Goal: Check status: Check status

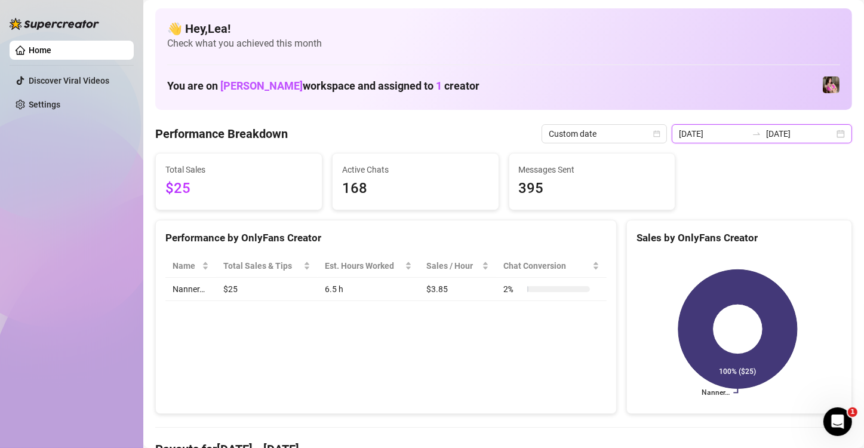
click at [779, 135] on input "[DATE]" at bounding box center [800, 133] width 68 height 13
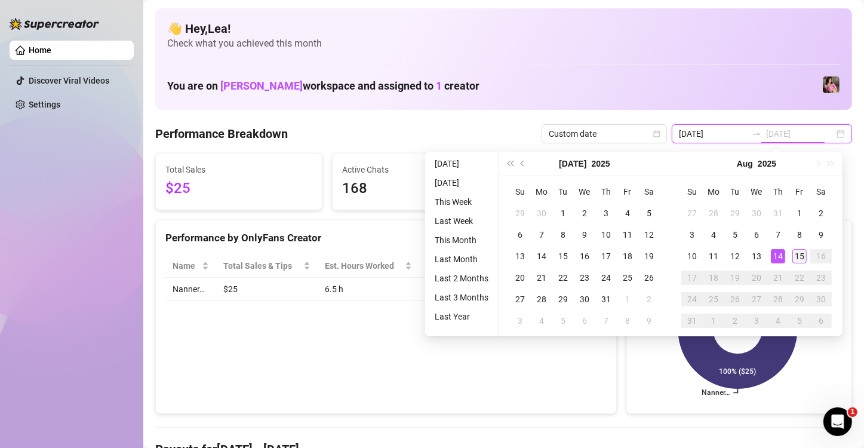
type input "[DATE]"
click at [800, 254] on div "15" at bounding box center [799, 256] width 14 height 14
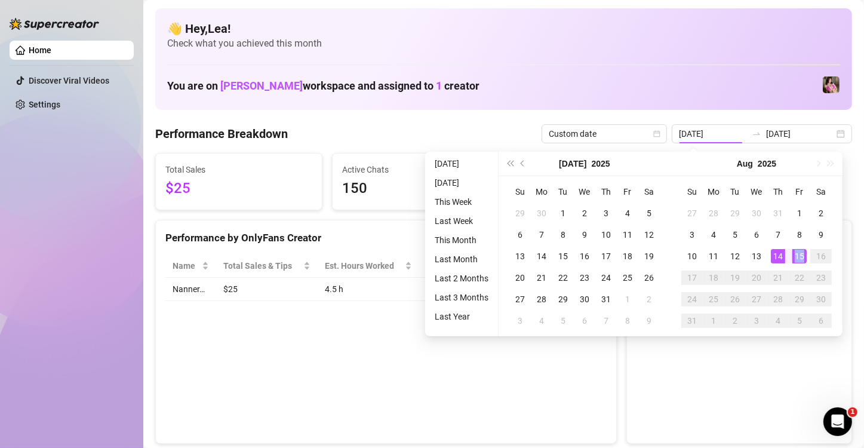
type input "[DATE]"
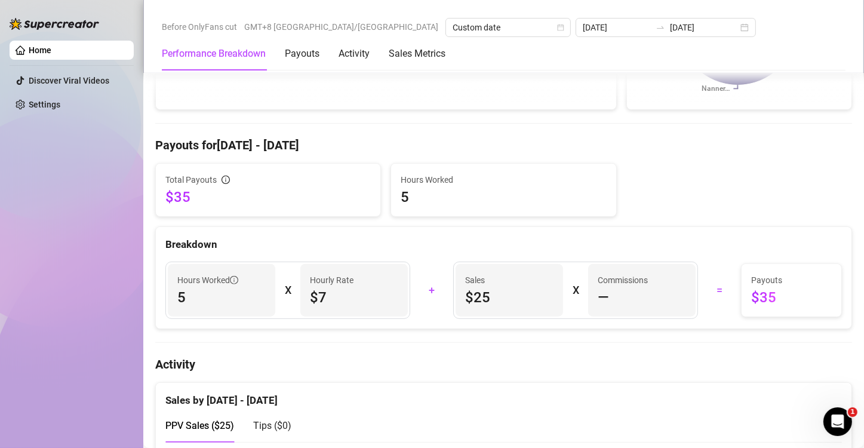
scroll to position [299, 0]
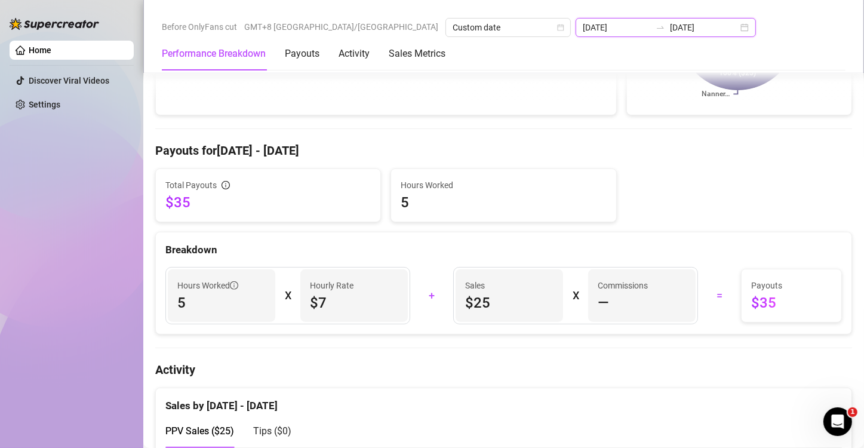
click at [670, 26] on input "[DATE]" at bounding box center [704, 27] width 68 height 13
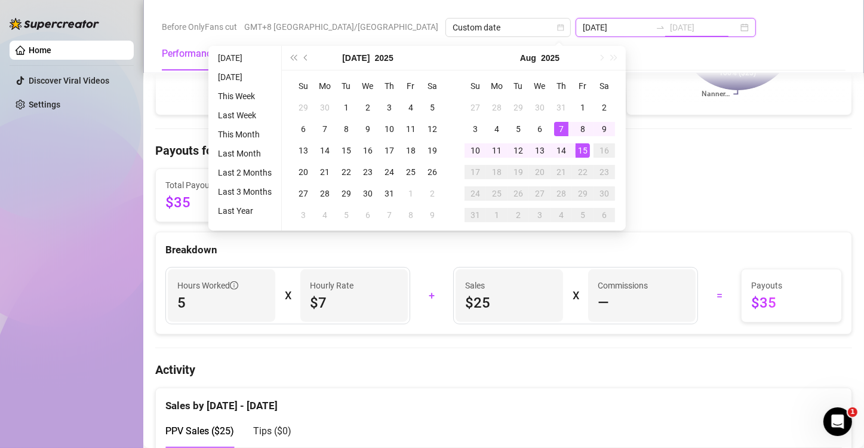
type input "[DATE]"
click at [579, 146] on div "15" at bounding box center [583, 150] width 14 height 14
click at [580, 146] on div "15" at bounding box center [583, 150] width 14 height 14
click at [580, 146] on h4 "Payouts for Aug 15 - Aug 15" at bounding box center [503, 150] width 697 height 17
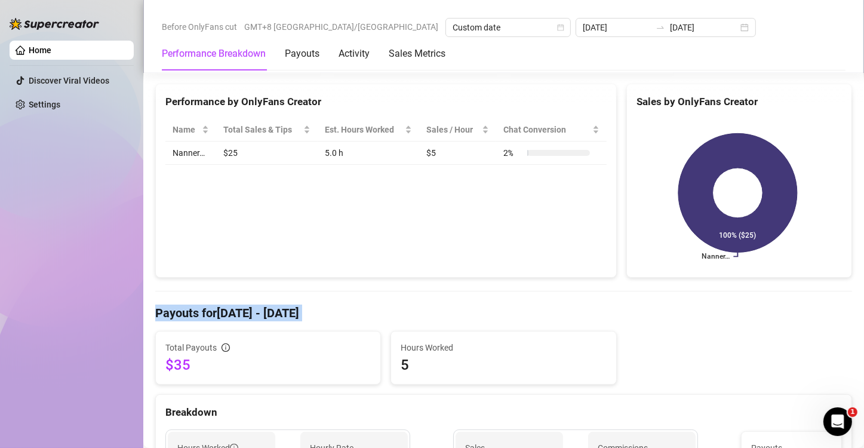
scroll to position [119, 0]
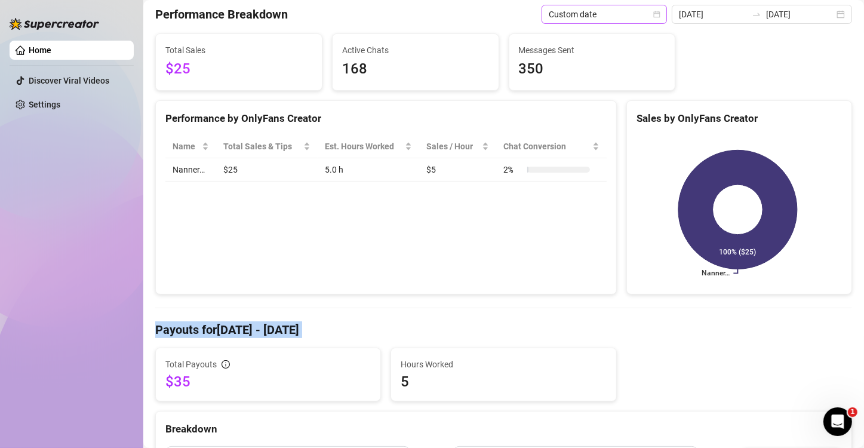
click at [638, 20] on span "Custom date" at bounding box center [604, 14] width 111 height 18
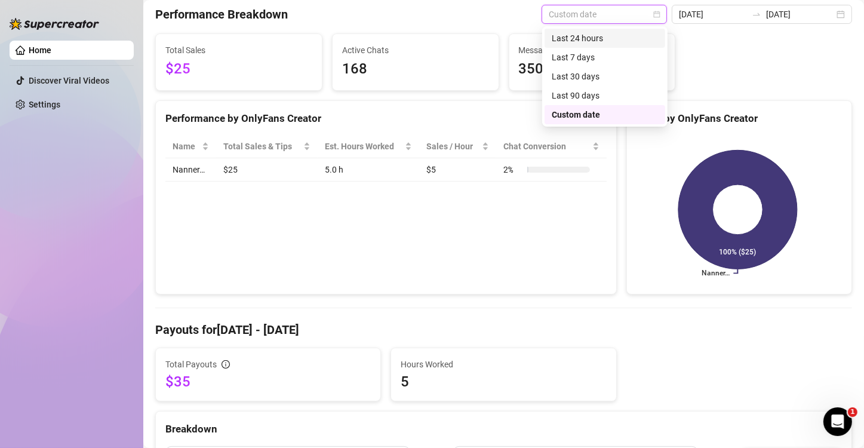
click at [583, 38] on div "Last 24 hours" at bounding box center [605, 38] width 106 height 13
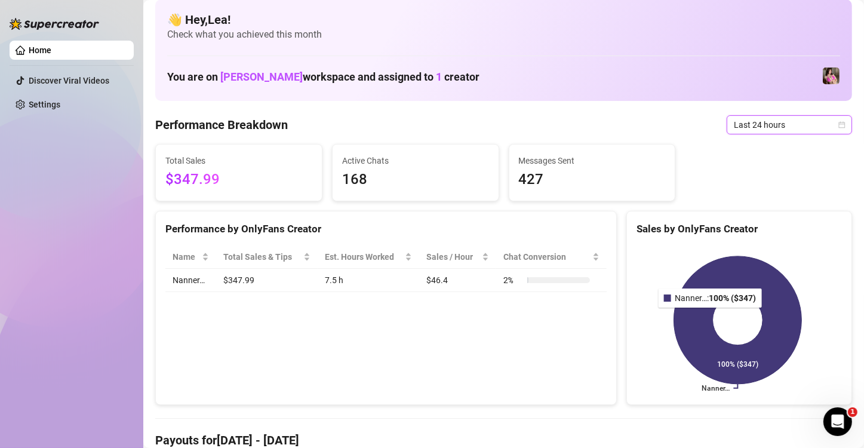
scroll to position [0, 0]
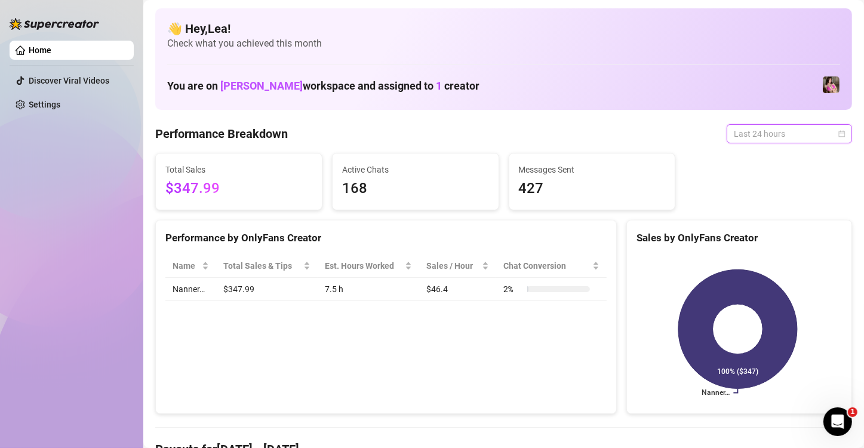
click at [826, 135] on span "Last 24 hours" at bounding box center [789, 134] width 111 height 18
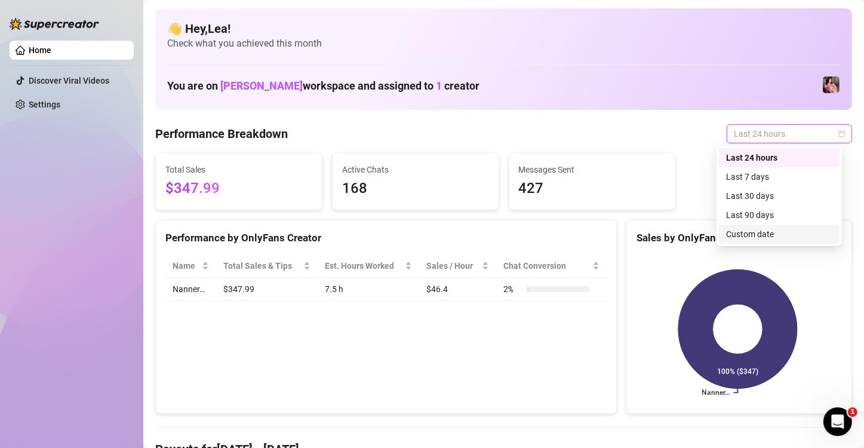
click at [761, 233] on div "Custom date" at bounding box center [779, 234] width 106 height 13
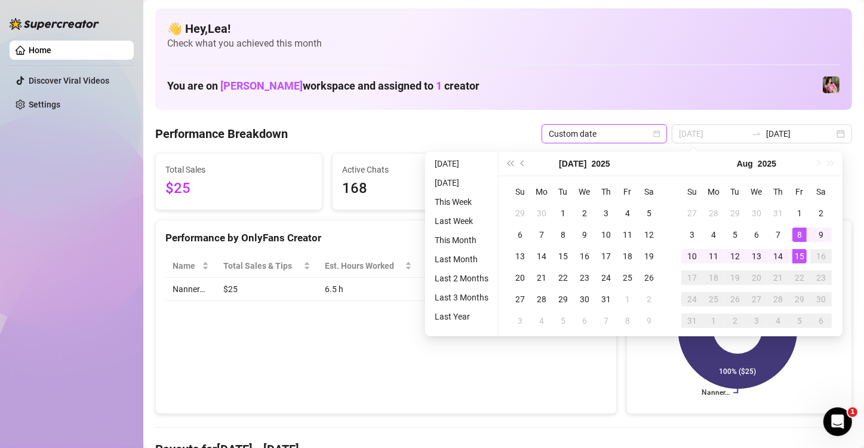
type input "[DATE]"
click at [797, 256] on div "15" at bounding box center [799, 256] width 14 height 14
type input "[DATE]"
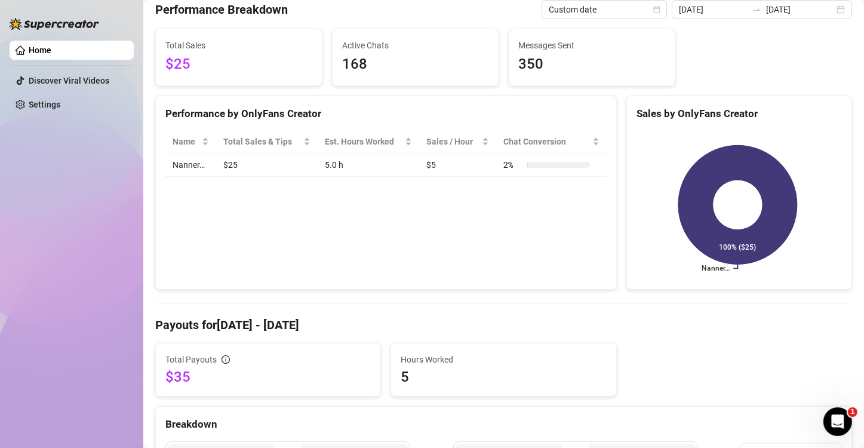
scroll to position [99, 0]
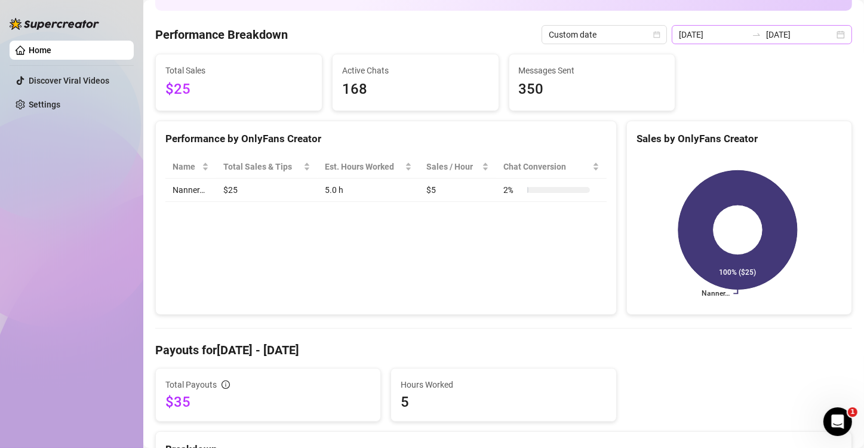
click at [833, 31] on div "2025-08-15 2025-08-15" at bounding box center [762, 34] width 180 height 19
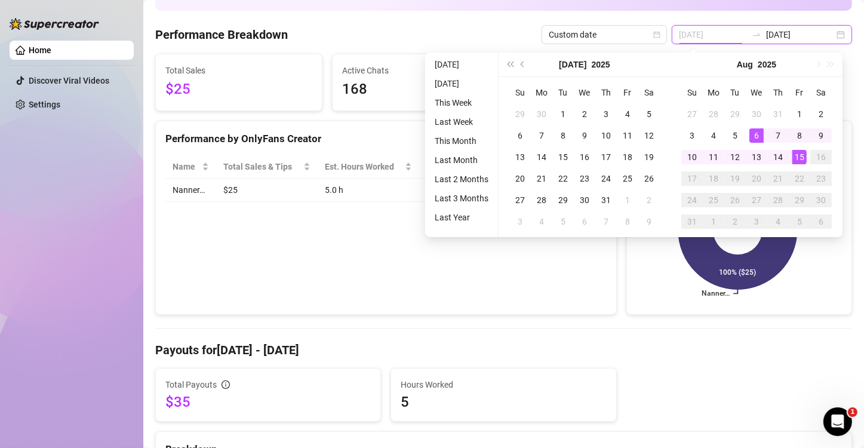
type input "[DATE]"
click at [803, 158] on div "15" at bounding box center [799, 157] width 14 height 14
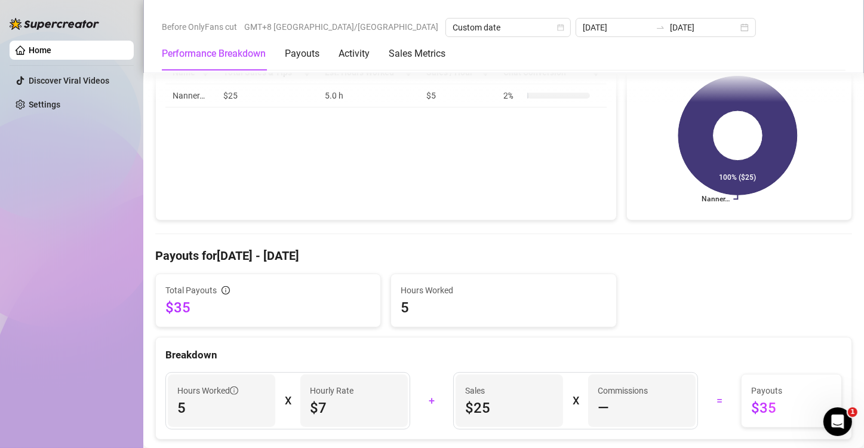
scroll to position [199, 0]
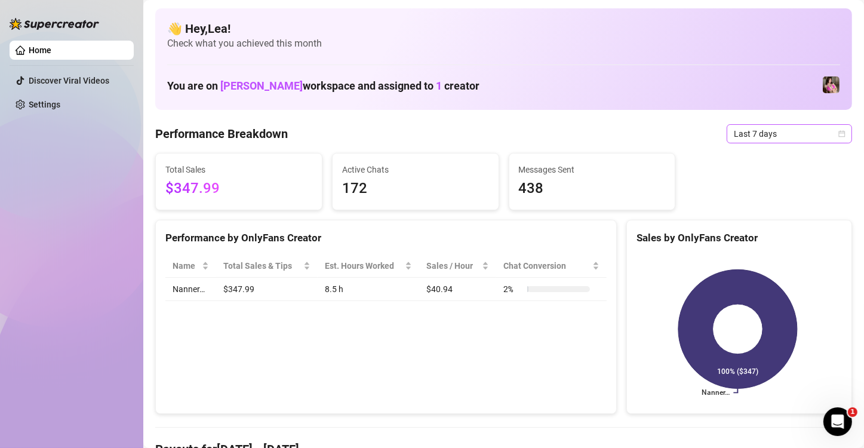
click at [838, 136] on icon "calendar" at bounding box center [841, 133] width 7 height 7
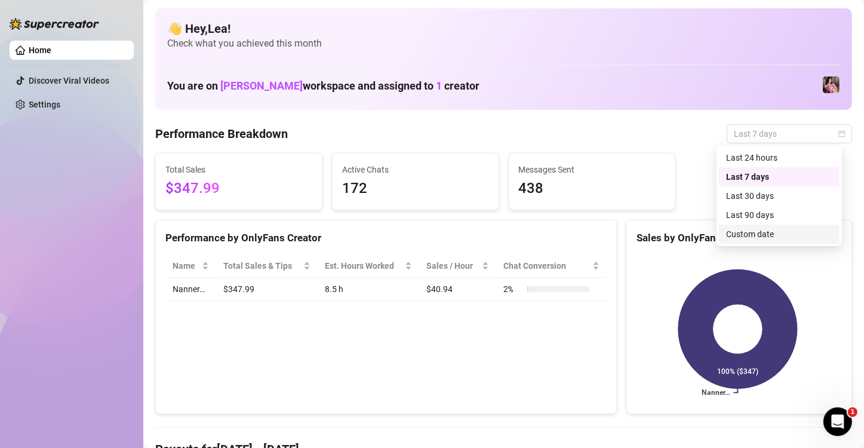
click at [766, 232] on div "Custom date" at bounding box center [779, 234] width 106 height 13
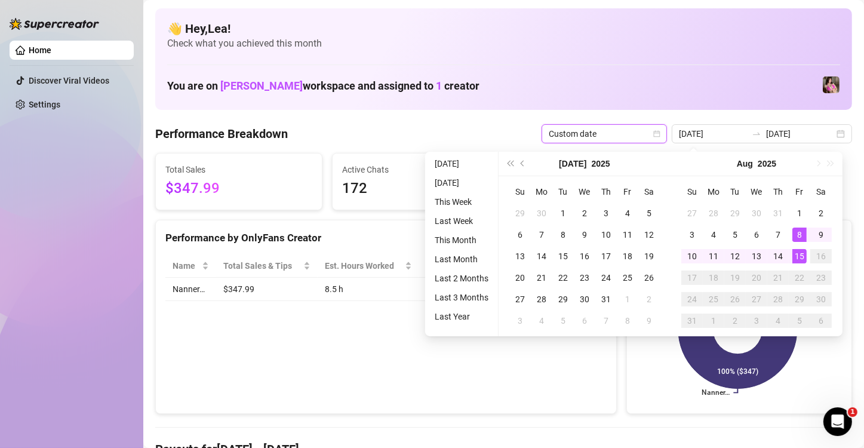
type input "[DATE]"
click at [799, 255] on div "15" at bounding box center [799, 256] width 14 height 14
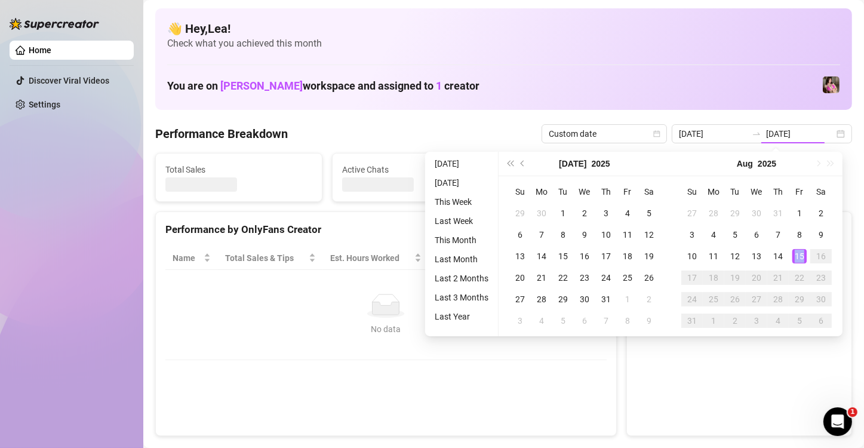
type input "[DATE]"
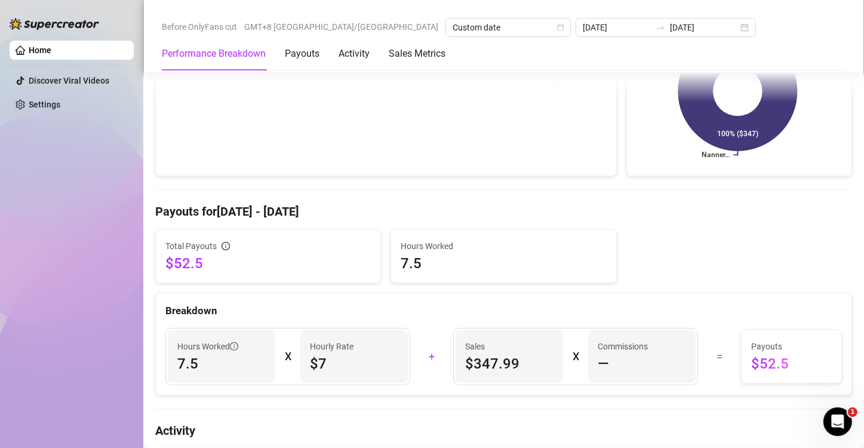
scroll to position [239, 0]
